Goal: Task Accomplishment & Management: Complete application form

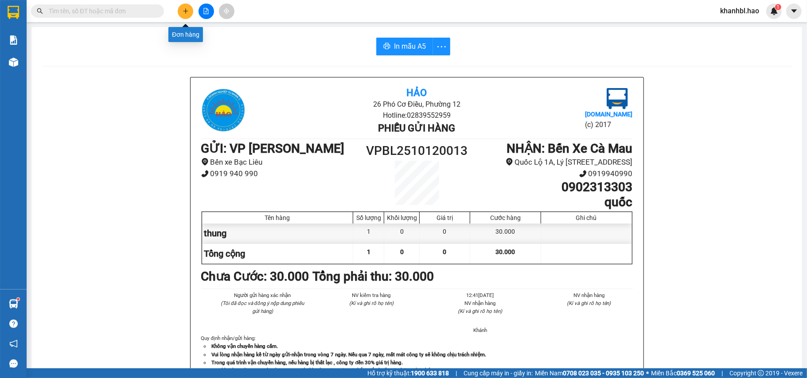
click at [187, 12] on icon "plus" at bounding box center [185, 11] width 6 height 6
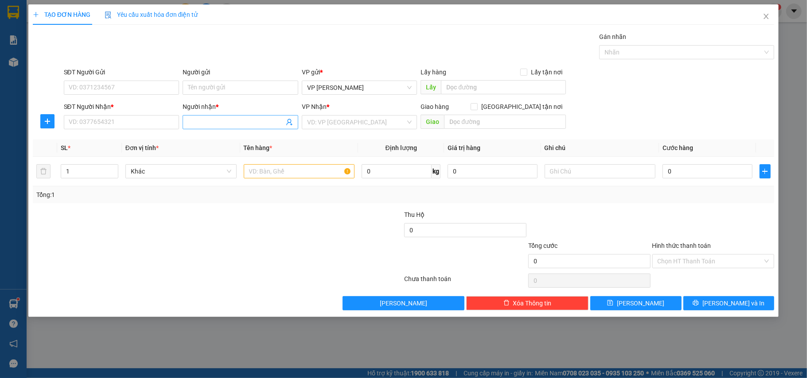
click at [220, 119] on input "Người nhận *" at bounding box center [236, 122] width 96 height 10
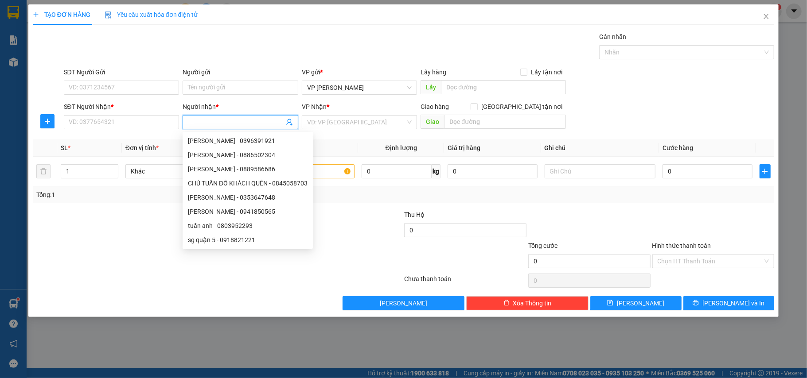
click at [202, 124] on input "Người nhận *" at bounding box center [236, 122] width 96 height 10
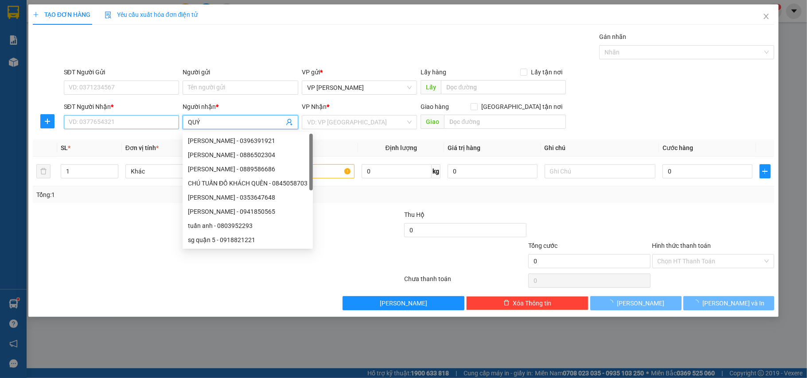
type input "QUÝ"
click at [172, 119] on input "SĐT Người Nhận *" at bounding box center [122, 122] width 116 height 14
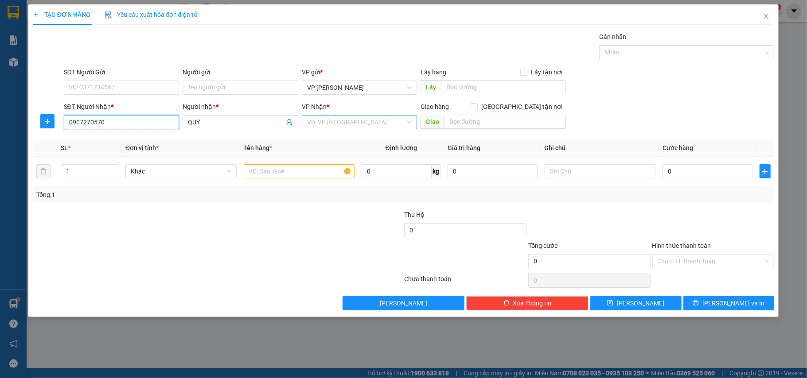
type input "0907270570"
click at [319, 120] on input "search" at bounding box center [356, 122] width 99 height 13
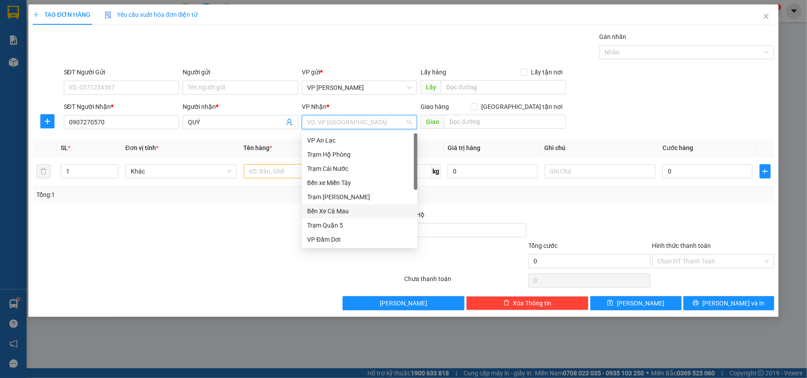
click at [339, 215] on div "Bến Xe Cà Mau" at bounding box center [359, 211] width 105 height 10
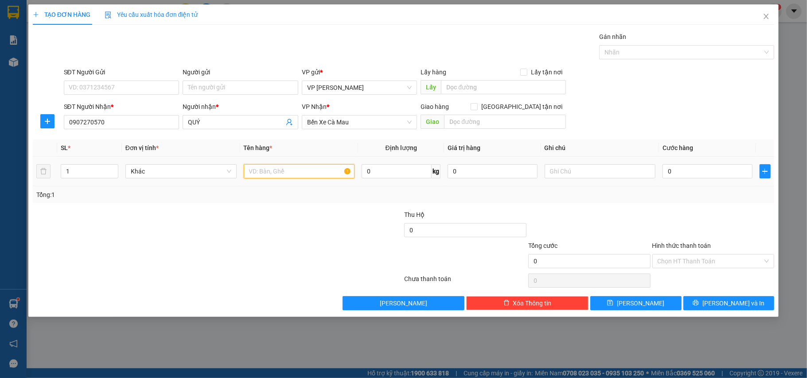
click at [295, 174] on input "text" at bounding box center [299, 171] width 111 height 14
type input "THUNG"
click at [701, 176] on input "0" at bounding box center [706, 171] width 89 height 14
type input "003"
type input "3"
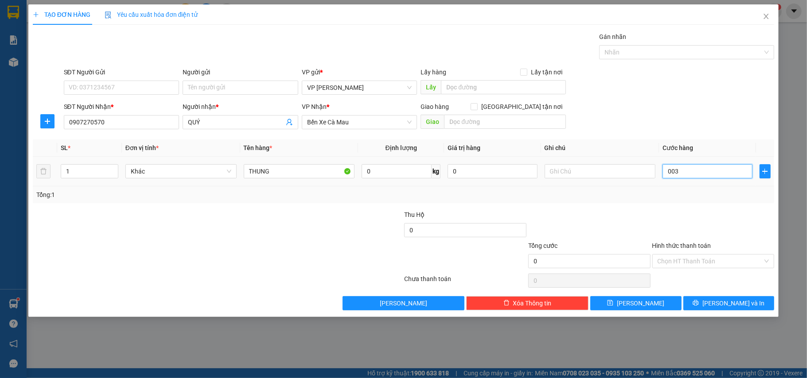
type input "3"
type input "0.030"
type input "30"
click at [694, 264] on input "Hình thức thanh toán" at bounding box center [709, 261] width 105 height 13
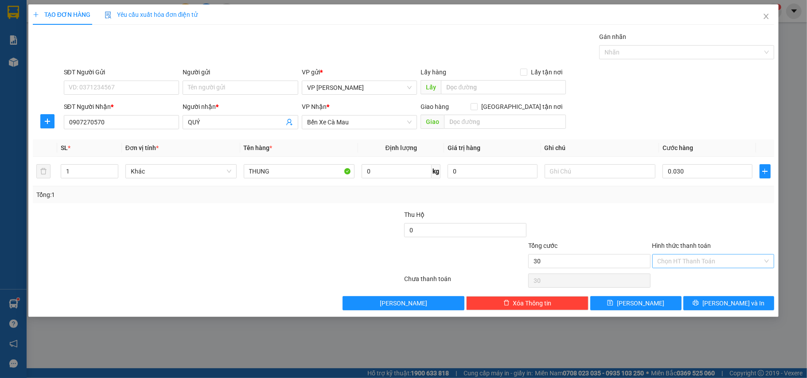
type input "30.000"
drag, startPoint x: 691, startPoint y: 280, endPoint x: 711, endPoint y: 293, distance: 23.7
click at [691, 281] on div "Tại văn phòng" at bounding box center [713, 280] width 112 height 10
type input "0"
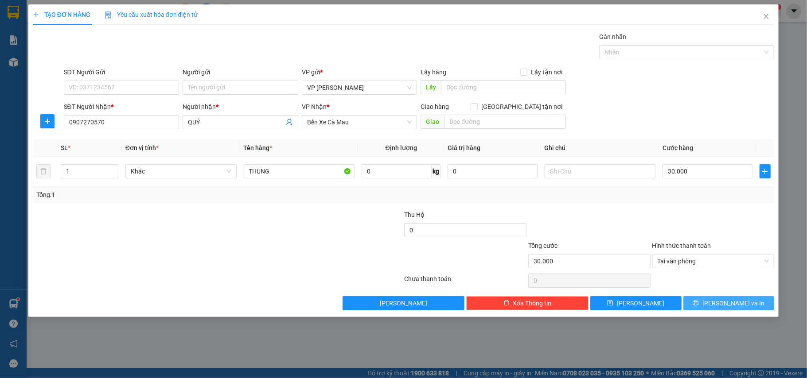
click at [730, 308] on span "[PERSON_NAME] và In" at bounding box center [733, 304] width 62 height 10
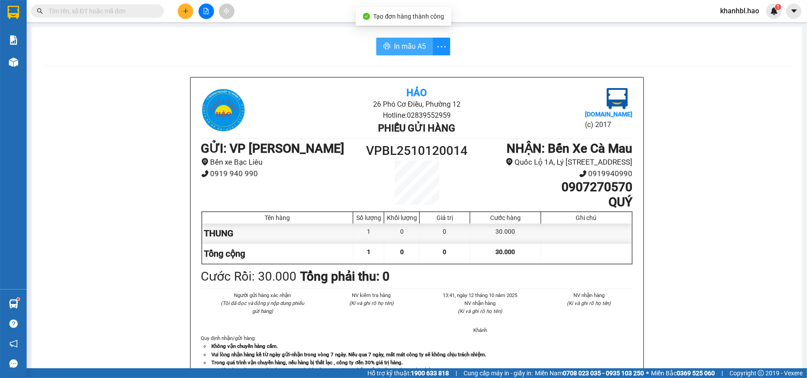
click at [394, 47] on span "In mẫu A5" at bounding box center [410, 46] width 32 height 11
click at [408, 50] on span "In mẫu A5" at bounding box center [410, 46] width 32 height 11
